Goal: Find specific page/section: Find specific page/section

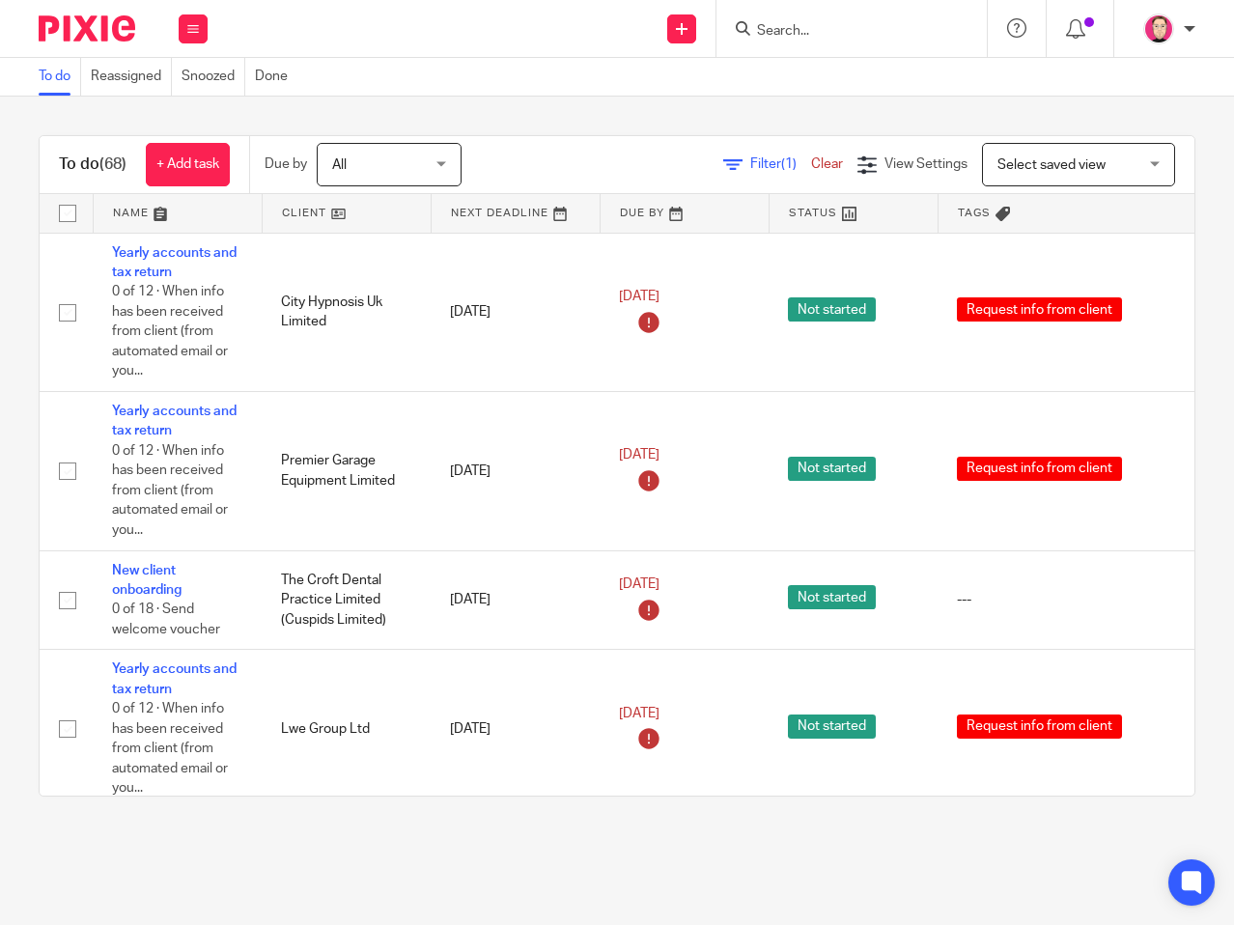
scroll to position [2896, 0]
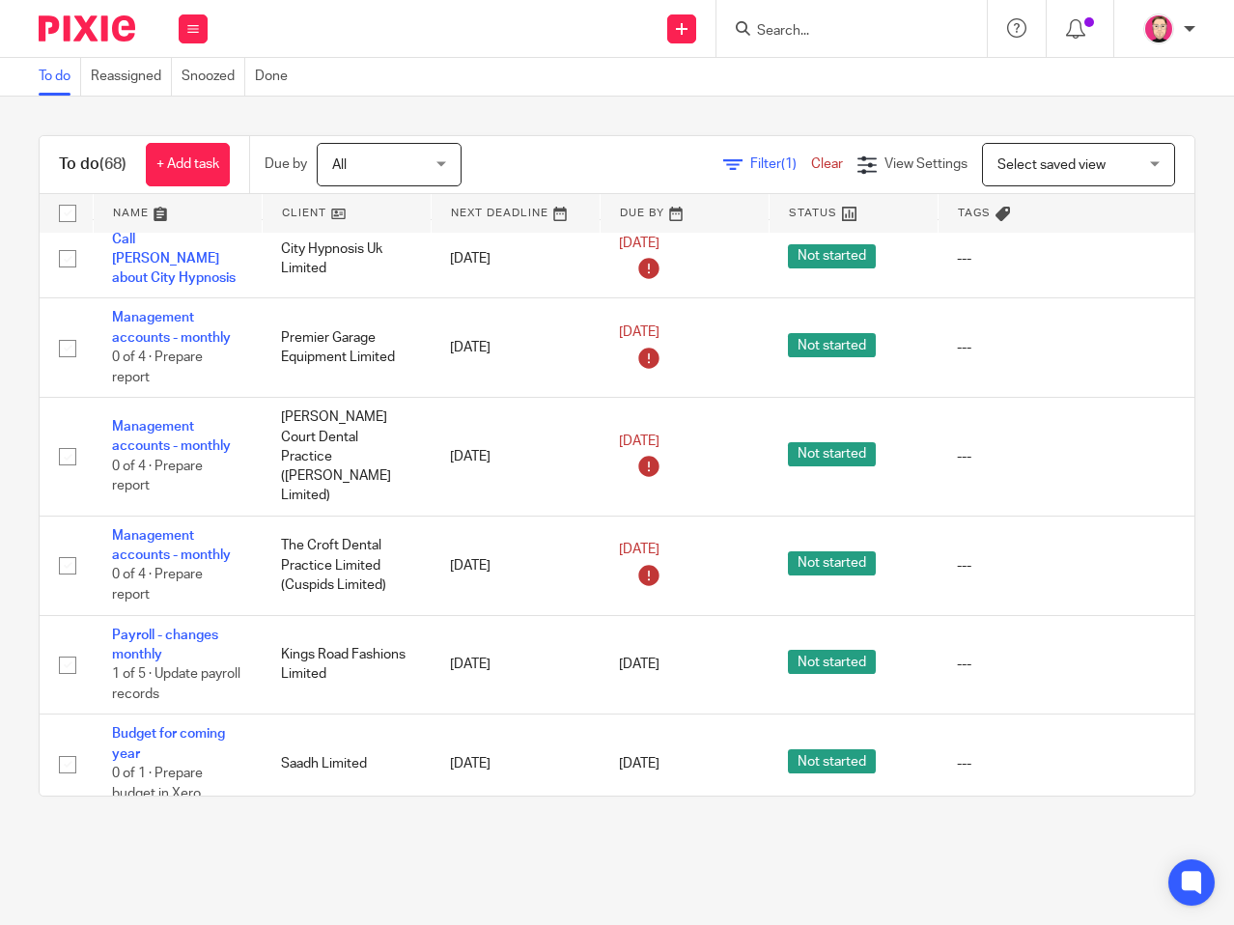
click at [867, 50] on div at bounding box center [851, 28] width 270 height 57
click at [846, 27] on input "Search" at bounding box center [842, 31] width 174 height 17
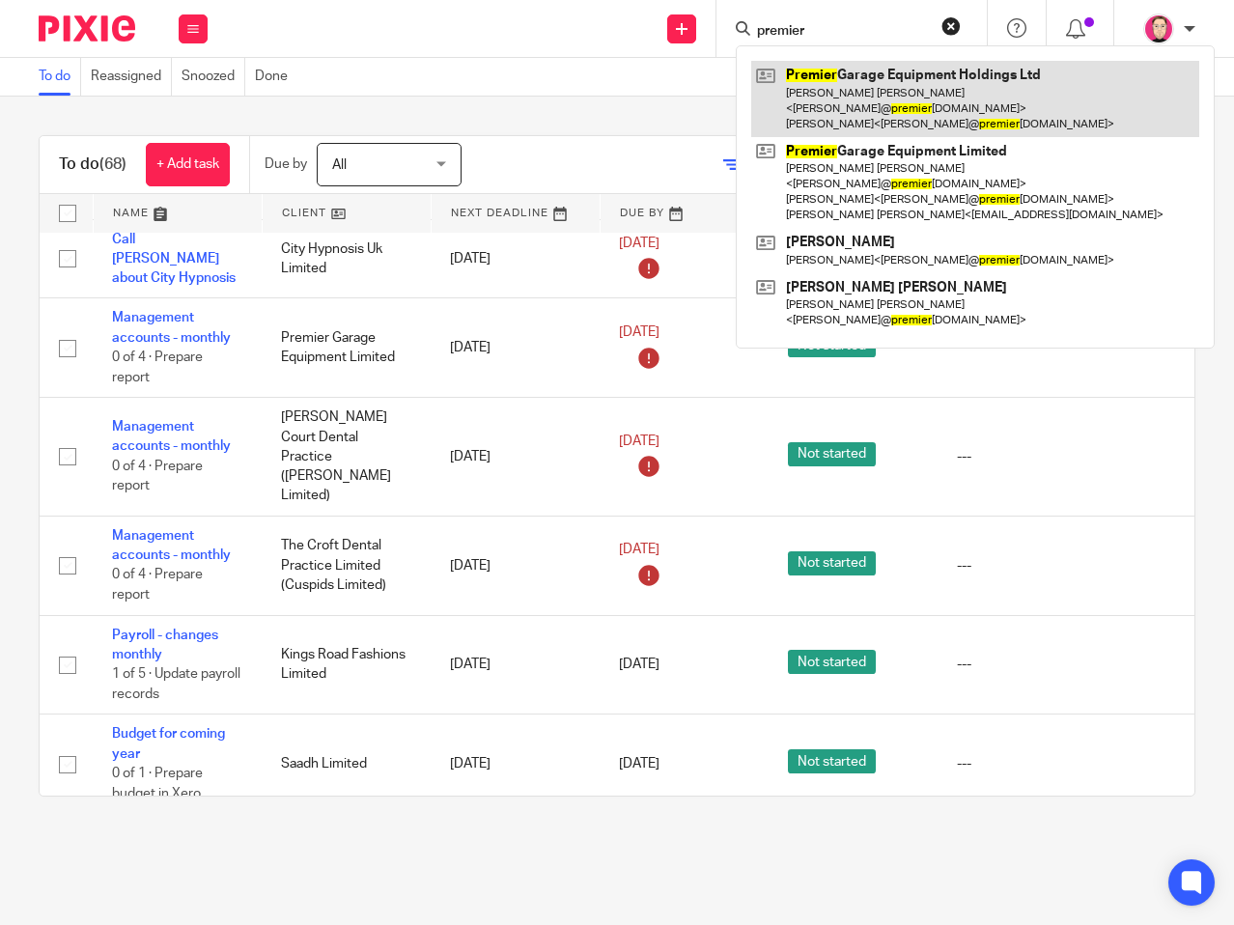
type input "premier"
click at [934, 62] on link at bounding box center [975, 99] width 448 height 76
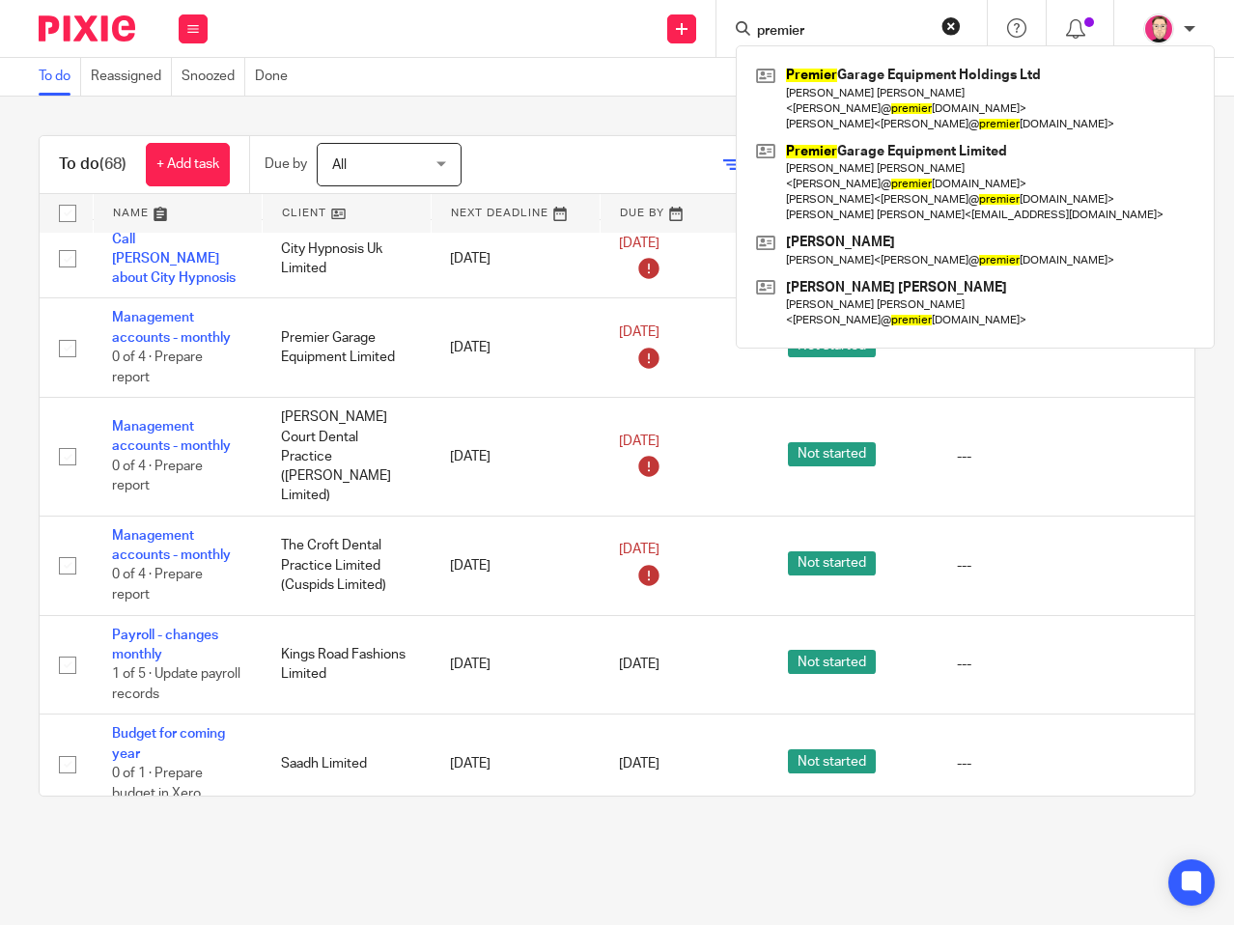
drag, startPoint x: 541, startPoint y: 85, endPoint x: 515, endPoint y: 96, distance: 28.1
click at [541, 85] on div "To do Reassigned Snoozed Done" at bounding box center [617, 77] width 1234 height 39
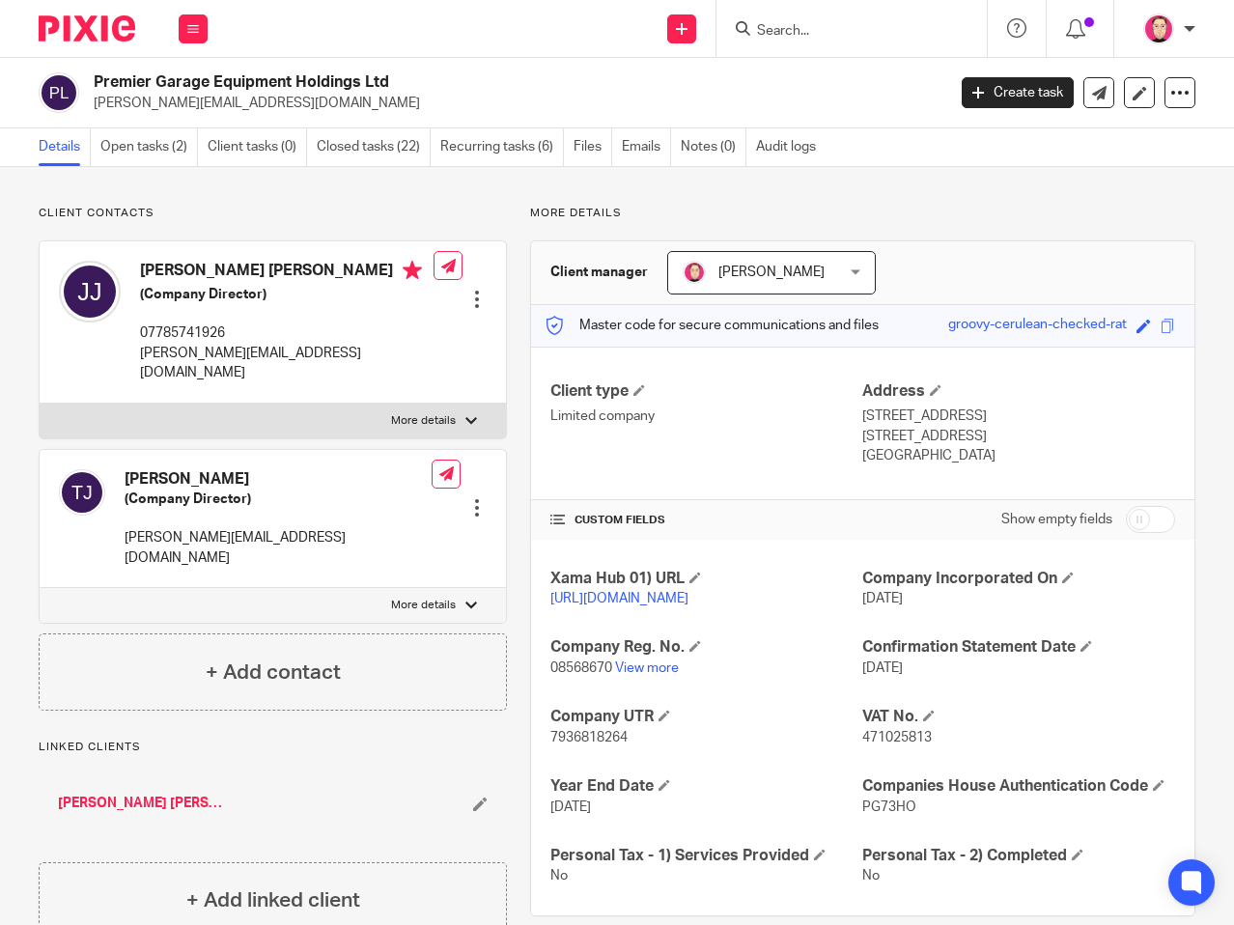
click at [874, 744] on span "471025813" at bounding box center [896, 738] width 69 height 14
copy span "471025813"
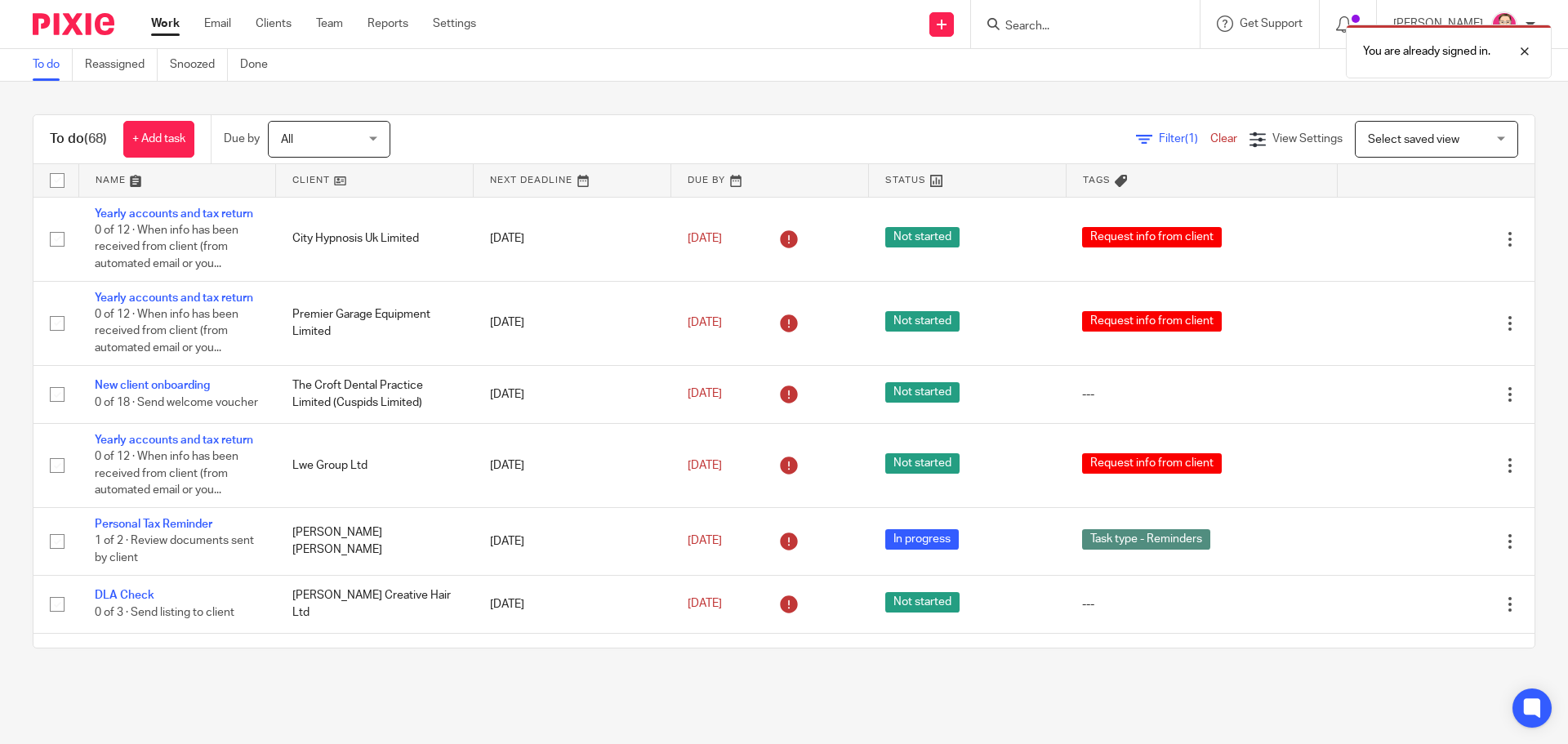
click at [1120, 15] on form at bounding box center [1091, 24] width 174 height 20
click at [1062, 39] on div "You are already signed in." at bounding box center [1168, 47] width 767 height 62
click at [1528, 58] on div at bounding box center [1513, 51] width 44 height 19
click at [1059, 0] on div at bounding box center [1086, 24] width 228 height 48
click at [1049, 25] on input "Search" at bounding box center [1077, 26] width 147 height 14
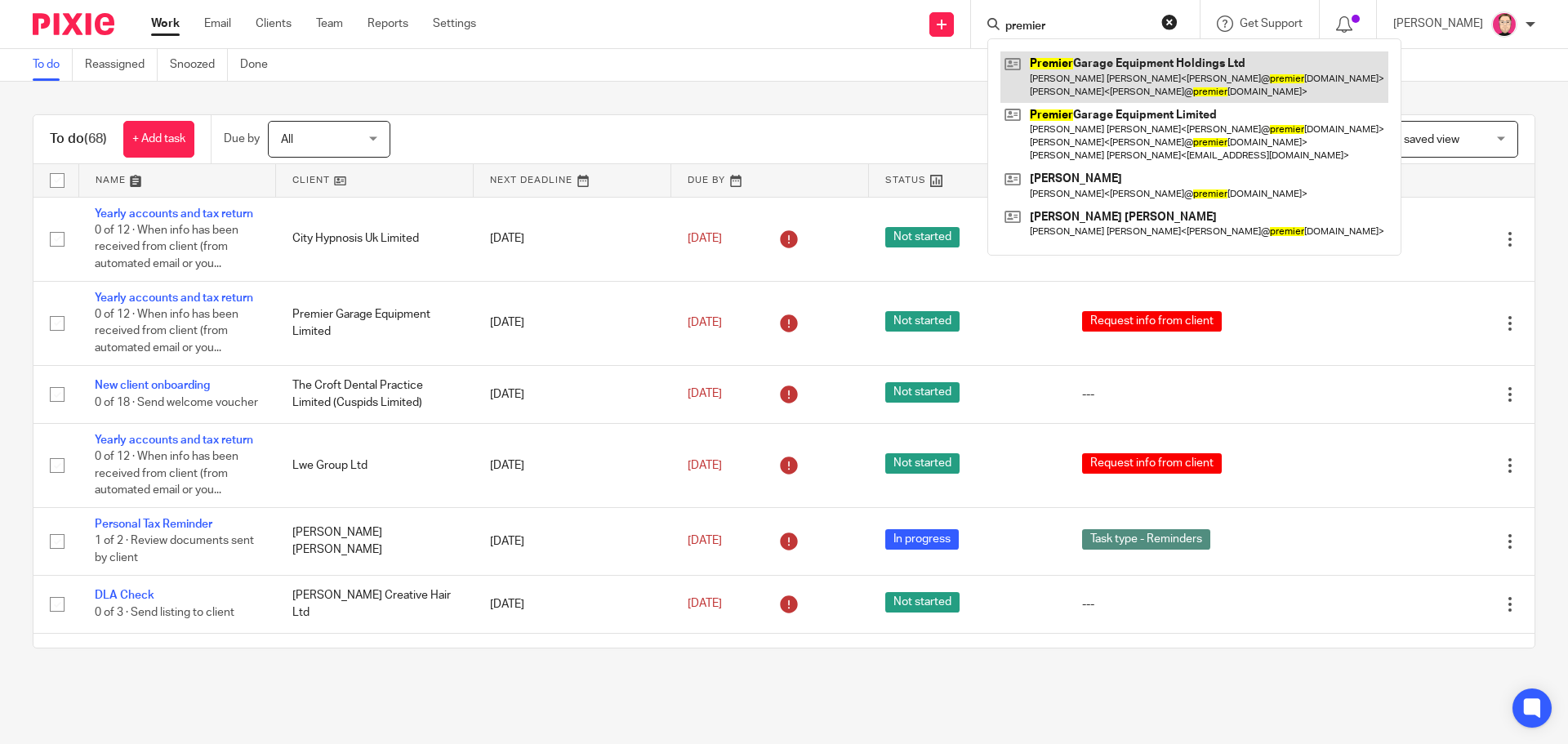
type input "premier"
click at [1097, 58] on link at bounding box center [1194, 77] width 388 height 51
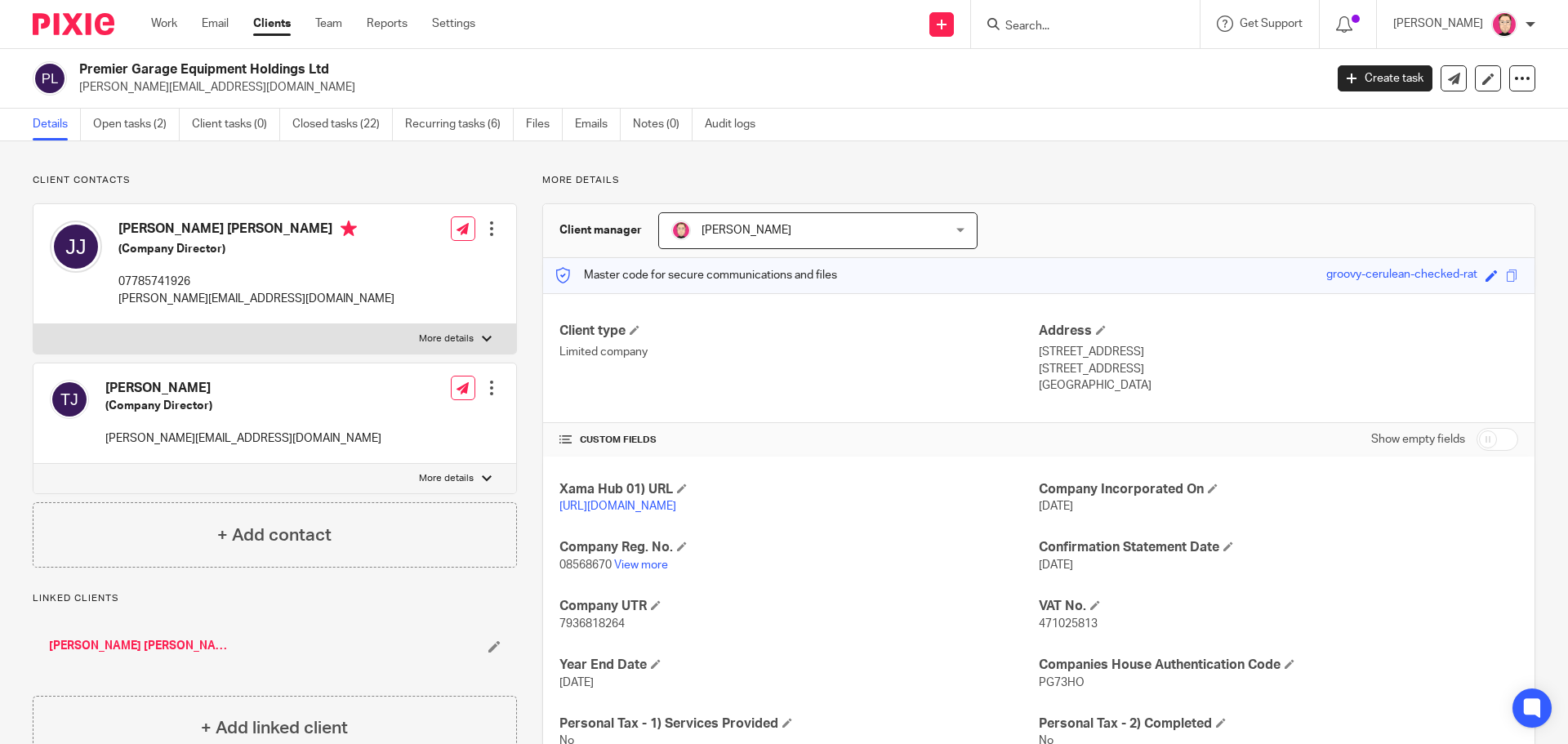
click at [1053, 17] on form at bounding box center [1091, 24] width 174 height 20
click at [1084, 29] on input "Search" at bounding box center [1077, 26] width 147 height 14
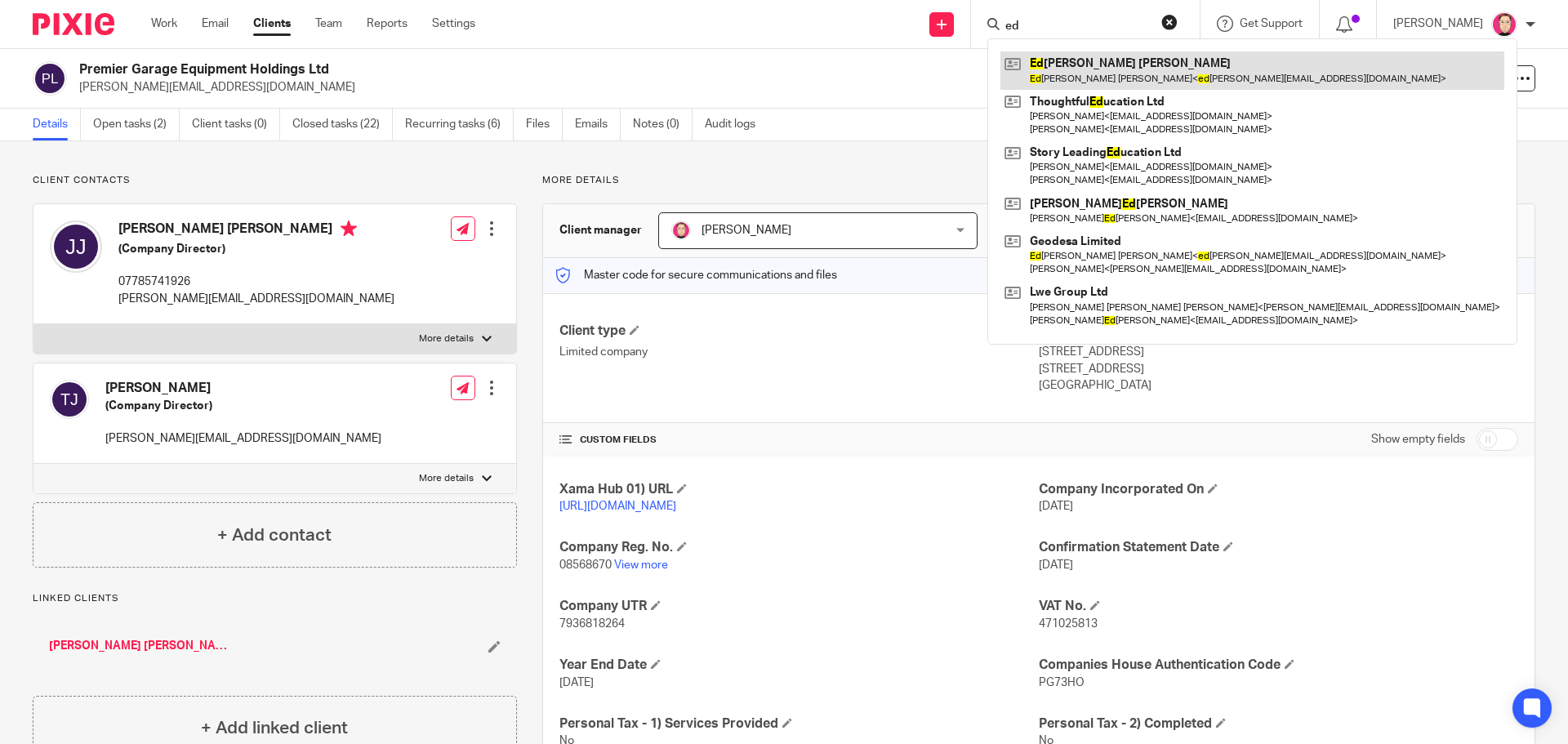
type input "ed"
click at [1086, 72] on link at bounding box center [1252, 70] width 504 height 37
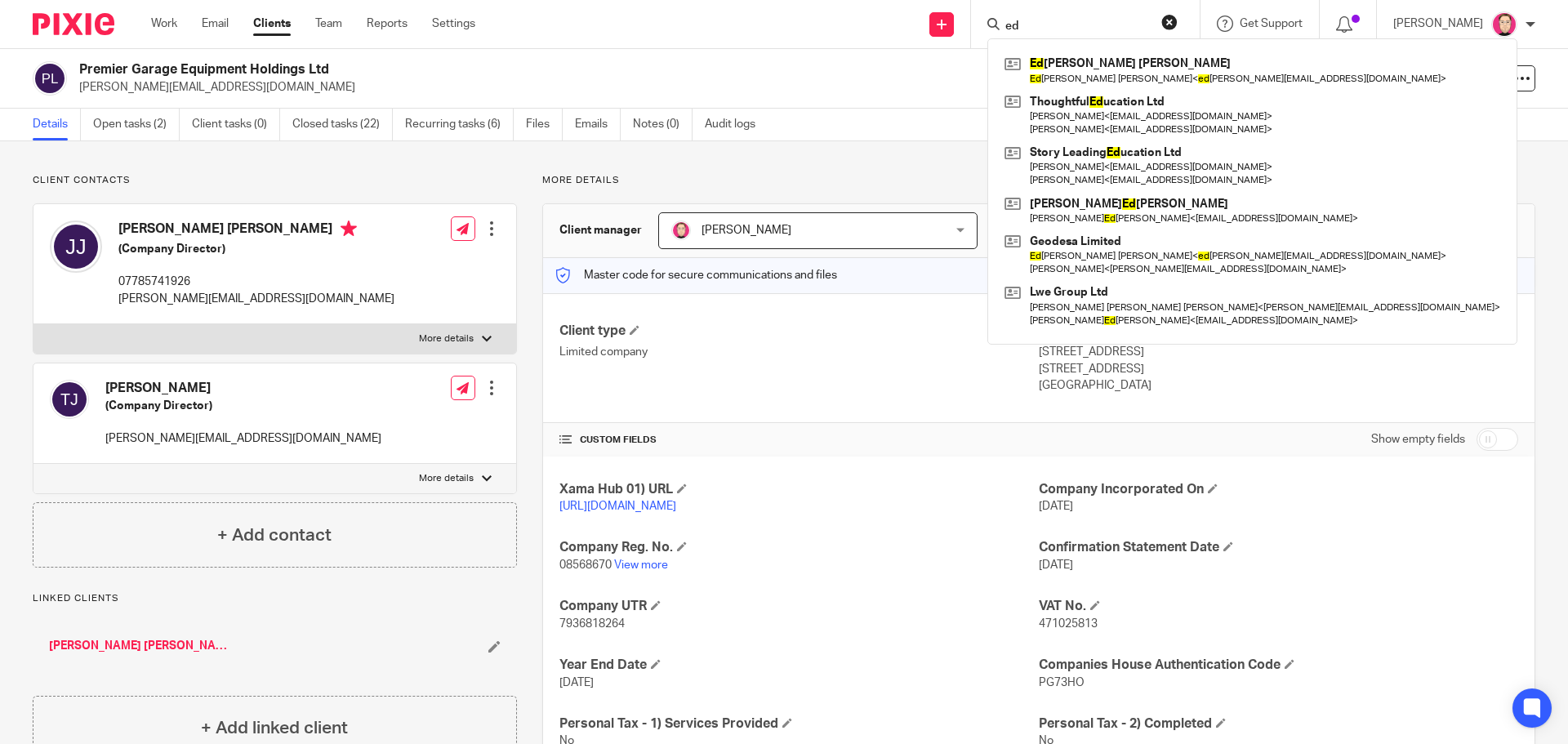
click at [942, 320] on div "Client type Limited company Address Unit 11 Broadmead Road, Stewartby Bedford, …" at bounding box center [1039, 359] width 992 height 130
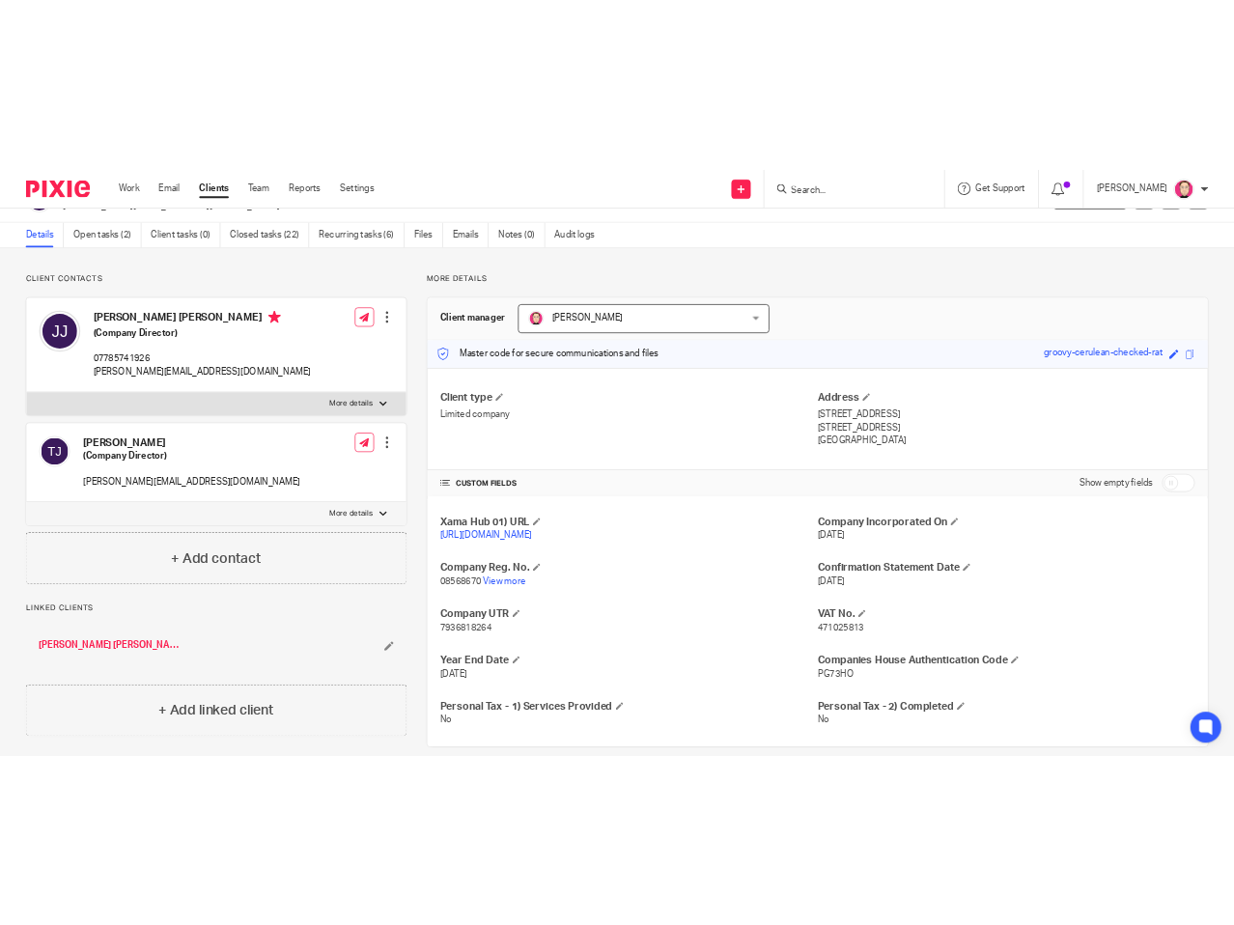
scroll to position [56, 0]
